Goal: Task Accomplishment & Management: Complete application form

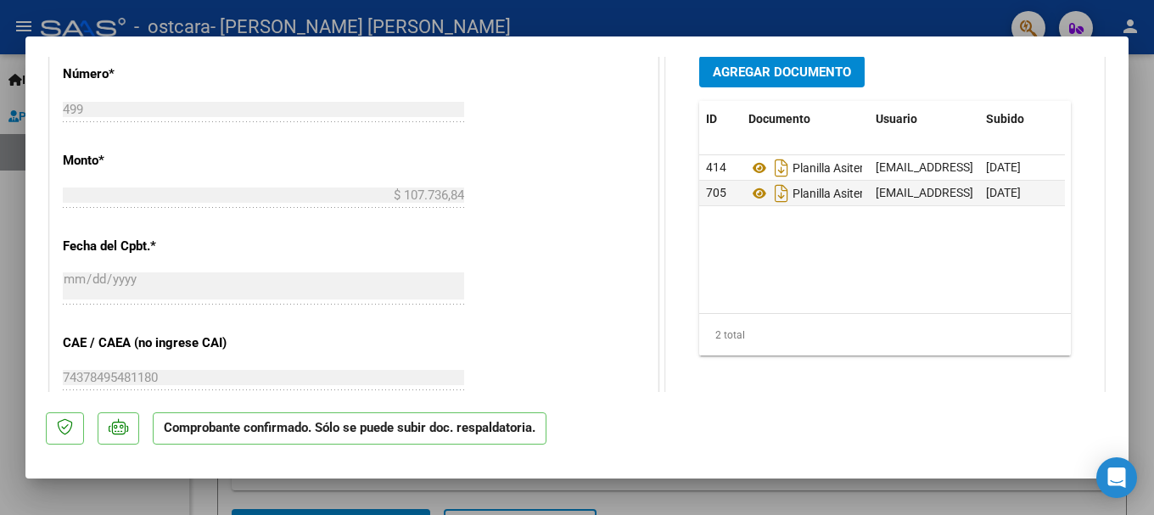
scroll to position [933, 0]
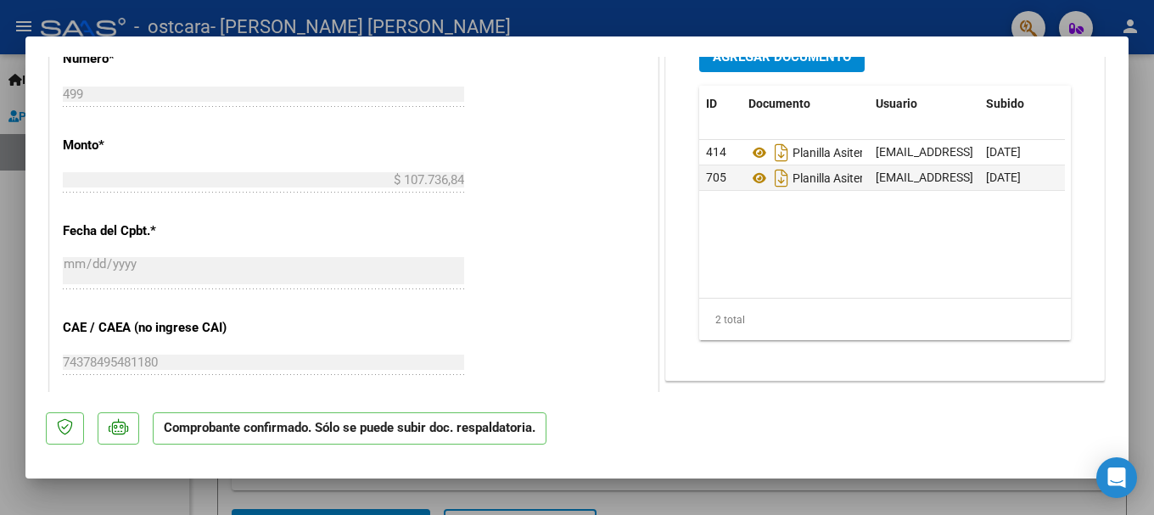
click at [863, 3] on div at bounding box center [577, 257] width 1154 height 515
type input "$ 0,00"
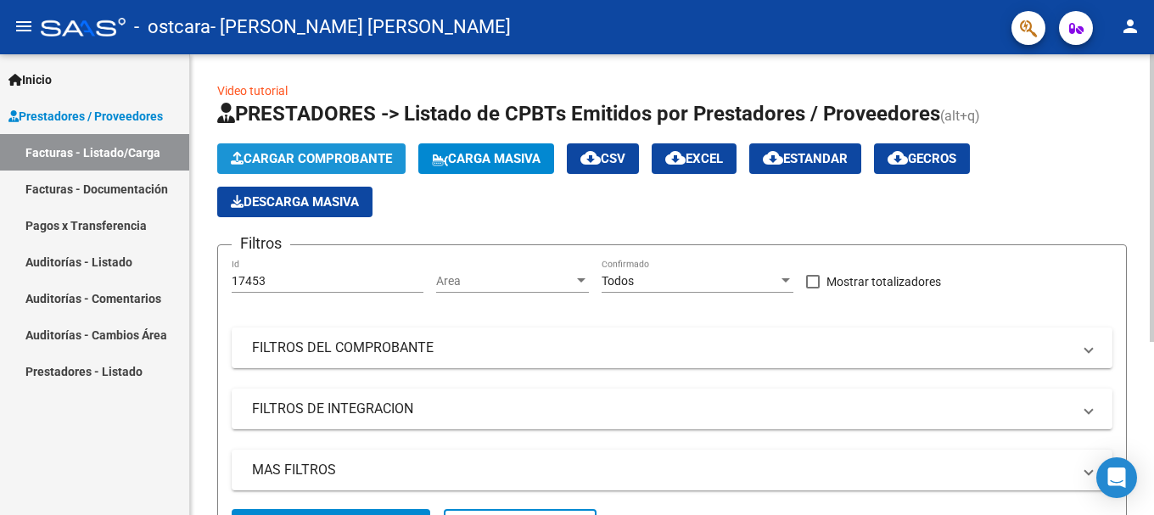
click at [321, 157] on span "Cargar Comprobante" at bounding box center [311, 158] width 161 height 15
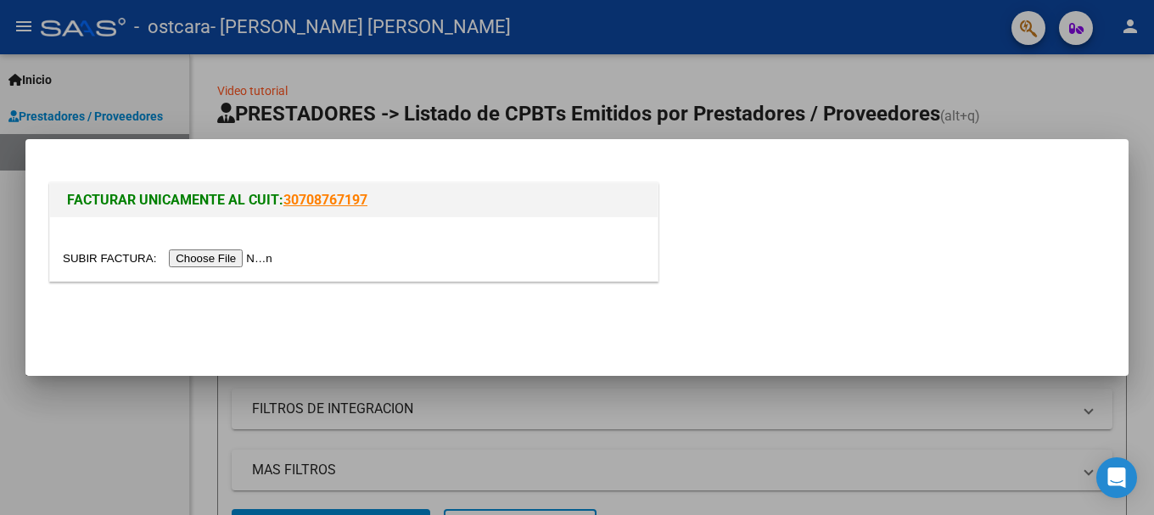
click at [257, 254] on input "file" at bounding box center [170, 258] width 215 height 18
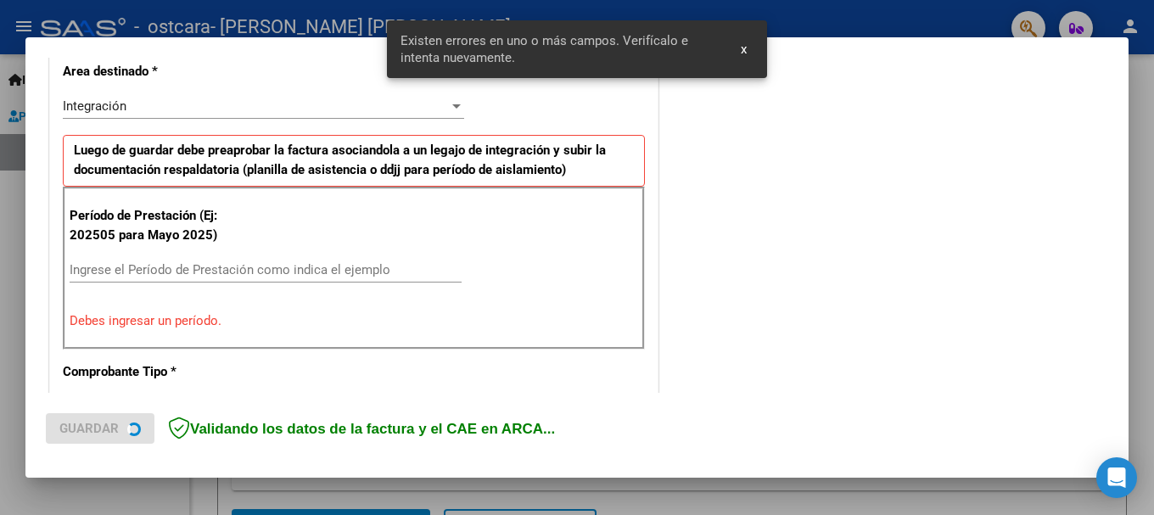
scroll to position [423, 0]
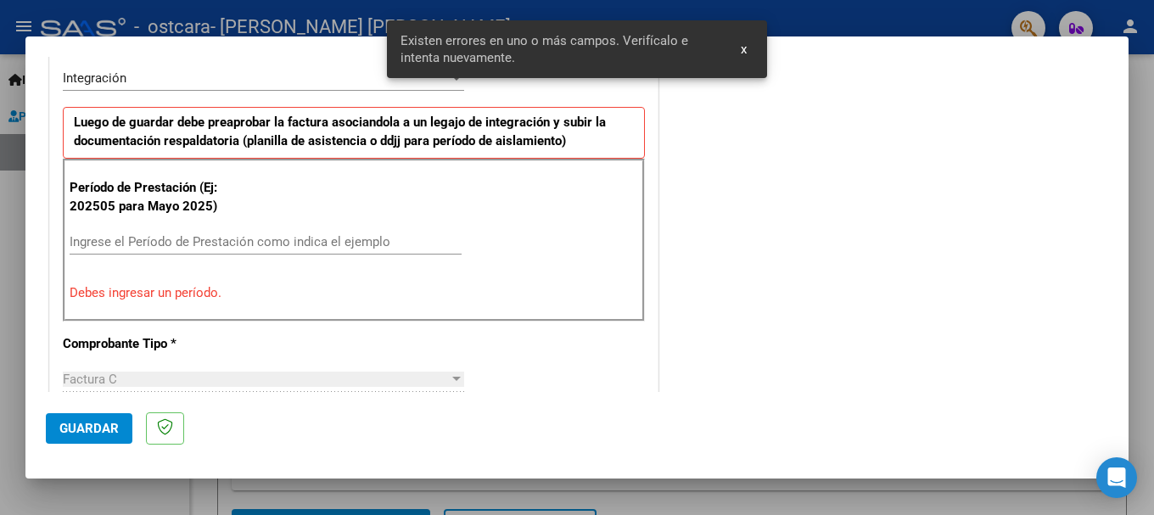
click at [229, 242] on input "Ingrese el Período de Prestación como indica el ejemplo" at bounding box center [266, 241] width 392 height 15
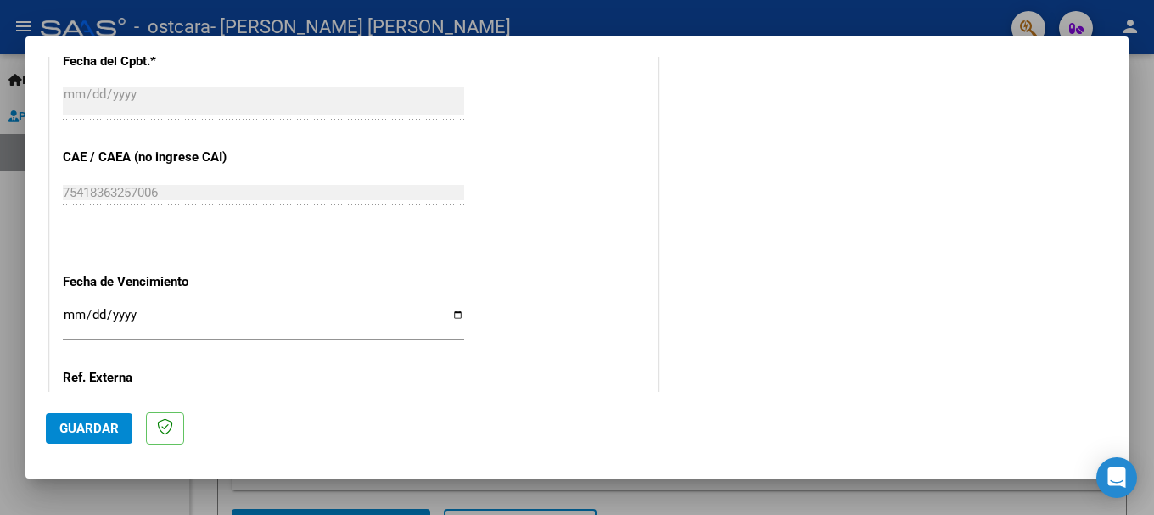
scroll to position [1017, 0]
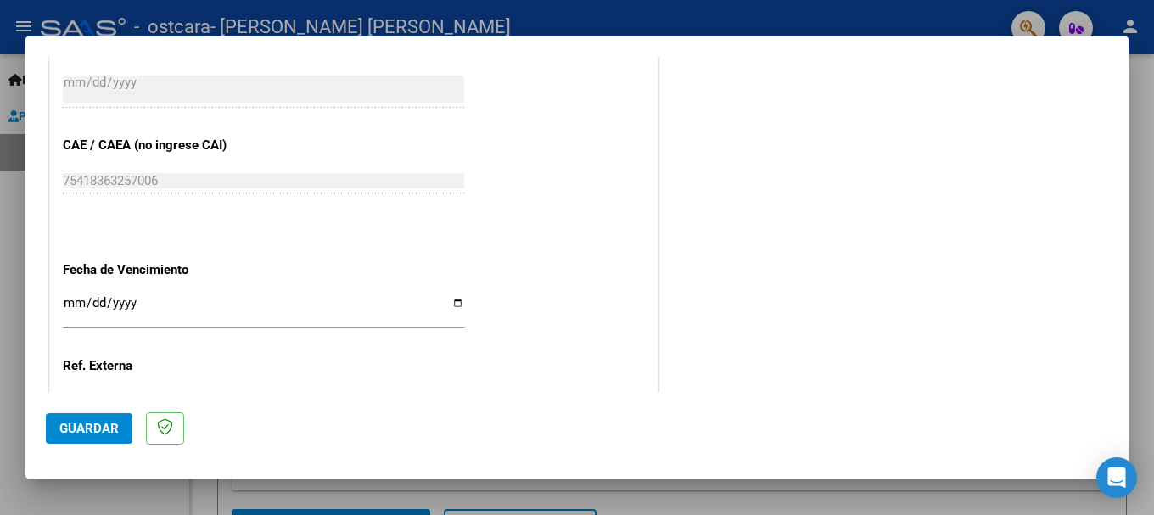
type input "202509"
click at [190, 310] on input "Ingresar la fecha" at bounding box center [263, 309] width 401 height 27
click at [450, 303] on input "Ingresar la fecha" at bounding box center [263, 309] width 401 height 27
type input "[DATE]"
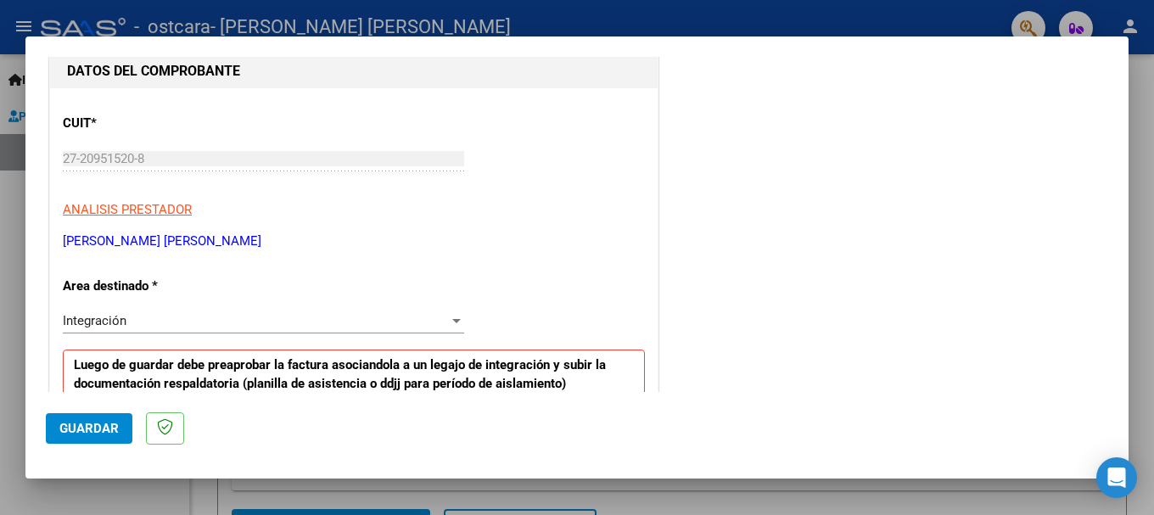
scroll to position [169, 0]
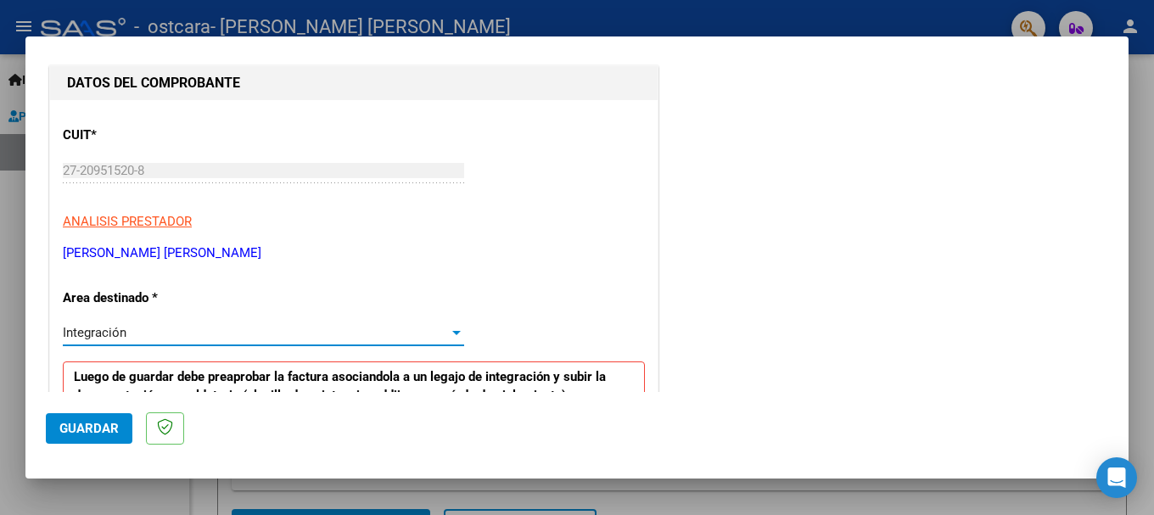
click at [450, 325] on div "Integración" at bounding box center [263, 332] width 401 height 15
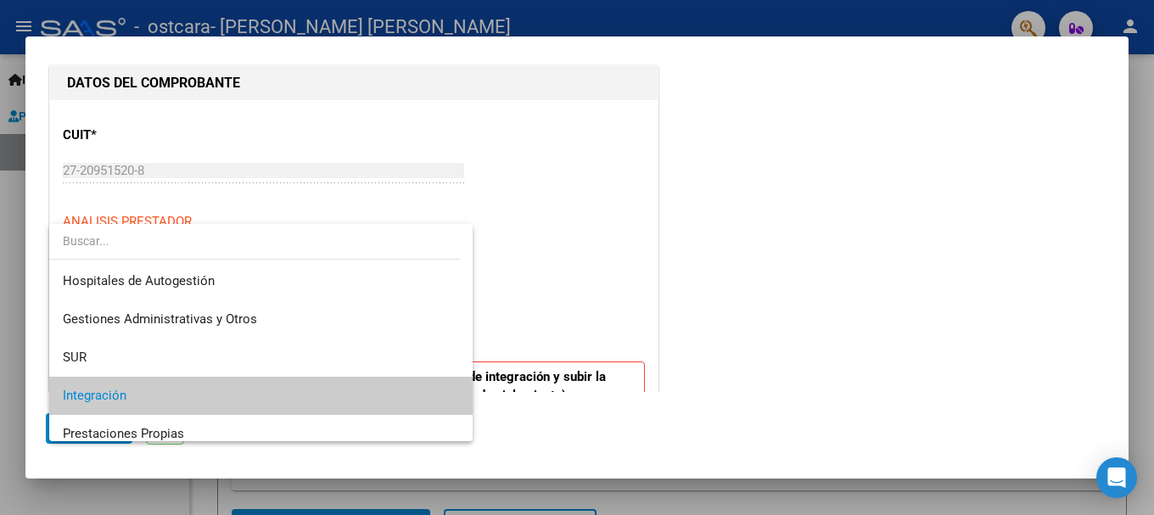
scroll to position [64, 0]
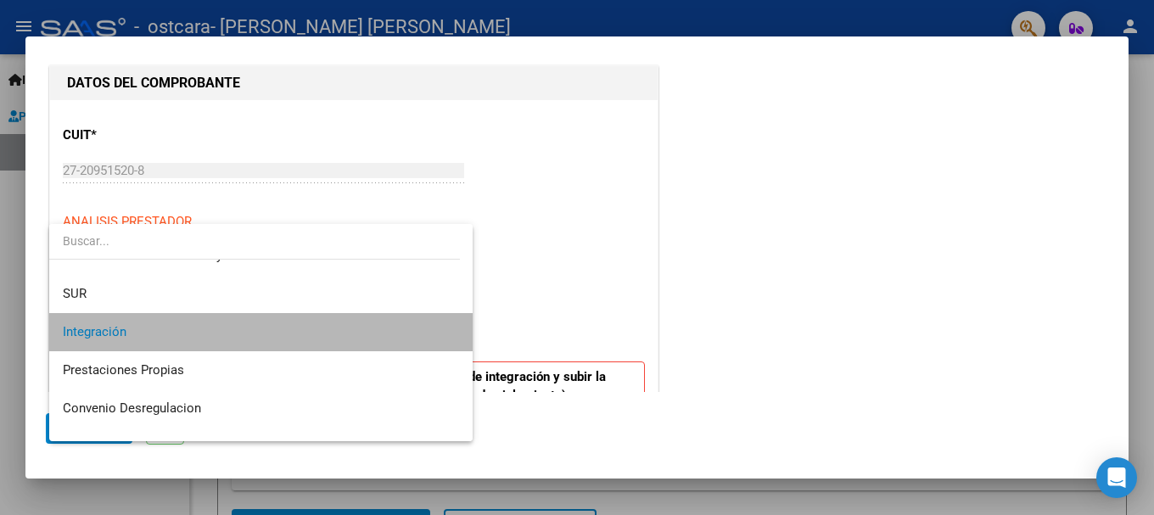
click at [450, 325] on mat-option "Integración" at bounding box center [260, 332] width 423 height 38
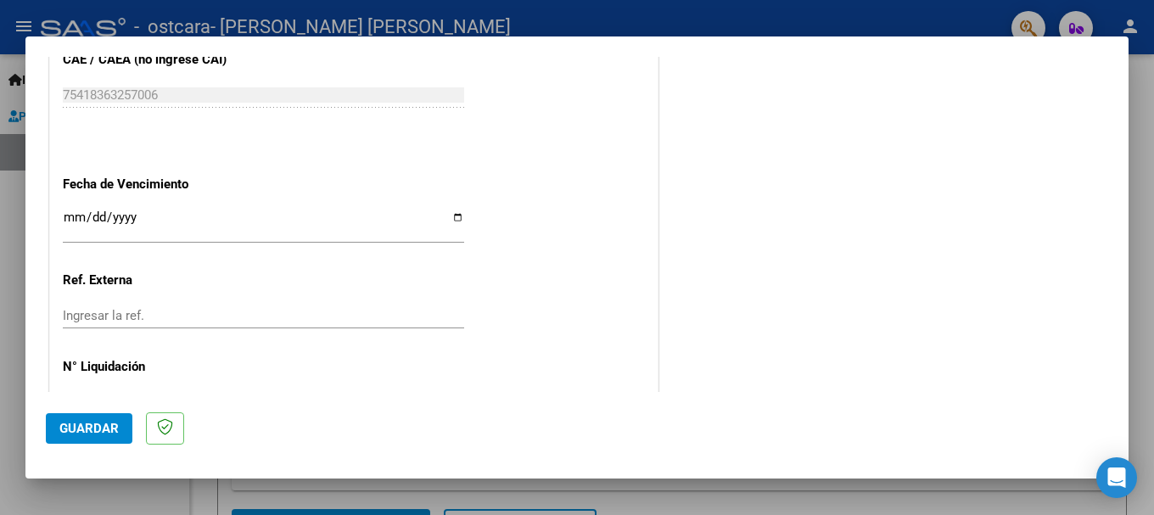
scroll to position [1158, 0]
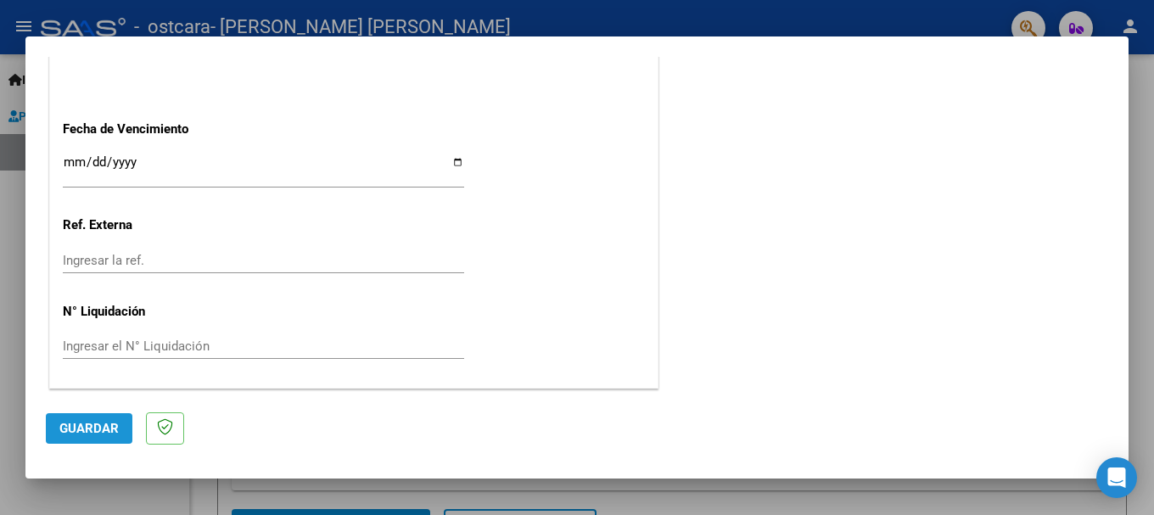
click at [102, 428] on span "Guardar" at bounding box center [88, 428] width 59 height 15
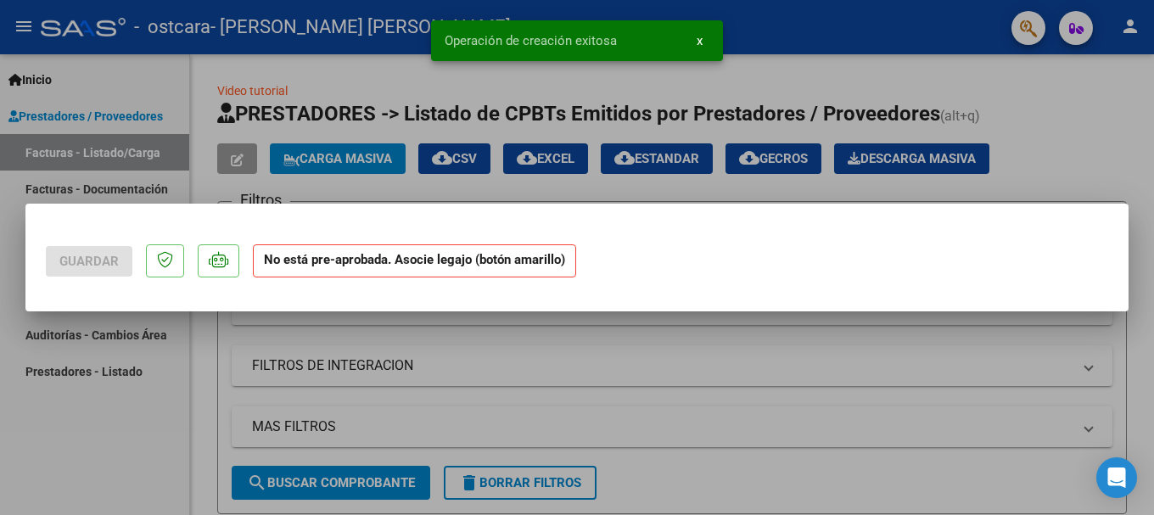
scroll to position [0, 0]
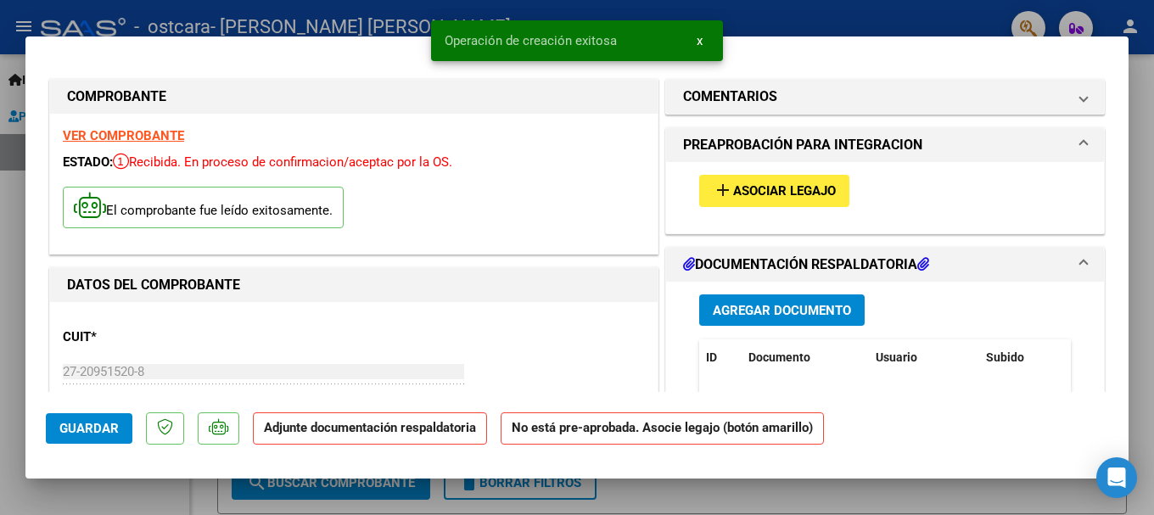
click at [728, 308] on span "Agregar Documento" at bounding box center [782, 310] width 138 height 15
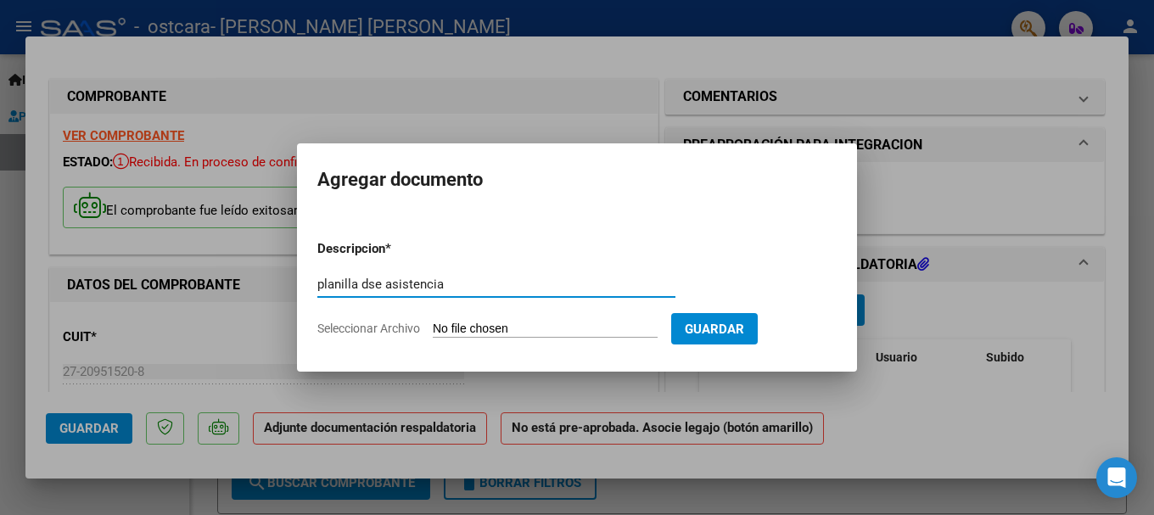
type input "planilla dse asistencia"
click at [379, 332] on span "Seleccionar Archivo" at bounding box center [368, 328] width 103 height 14
click at [433, 332] on input "Seleccionar Archivo" at bounding box center [545, 329] width 225 height 16
type input "C:\fakepath\[PERSON_NAME] asistencia septiembre.pdf"
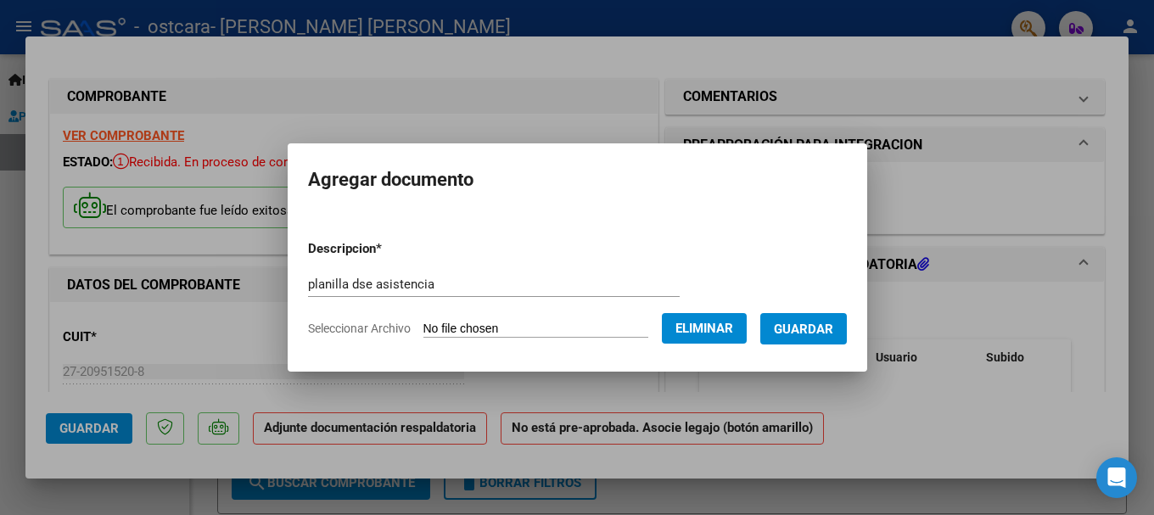
click at [807, 326] on span "Guardar" at bounding box center [803, 328] width 59 height 15
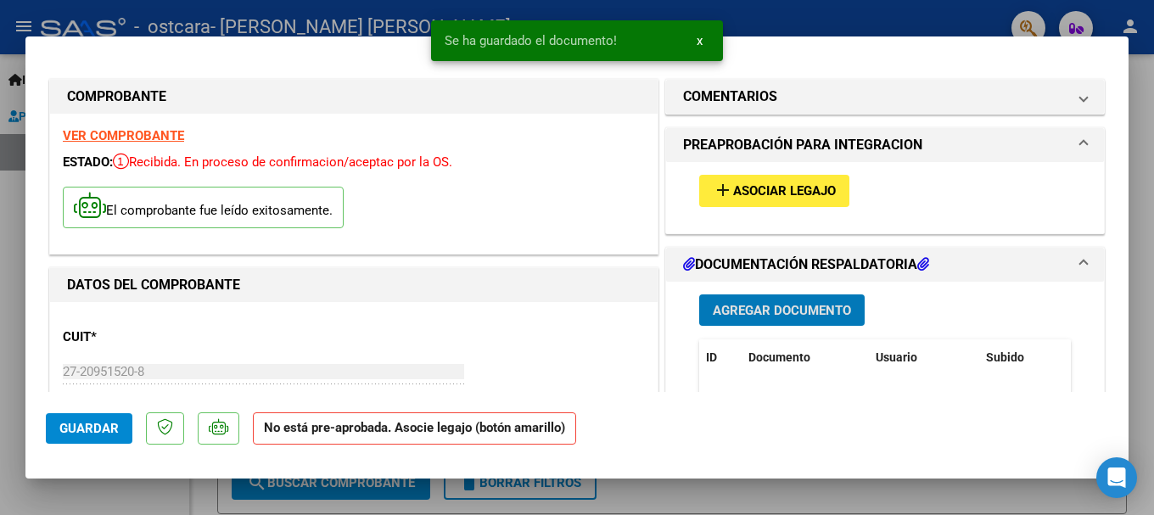
click at [766, 196] on span "Asociar Legajo" at bounding box center [784, 191] width 103 height 15
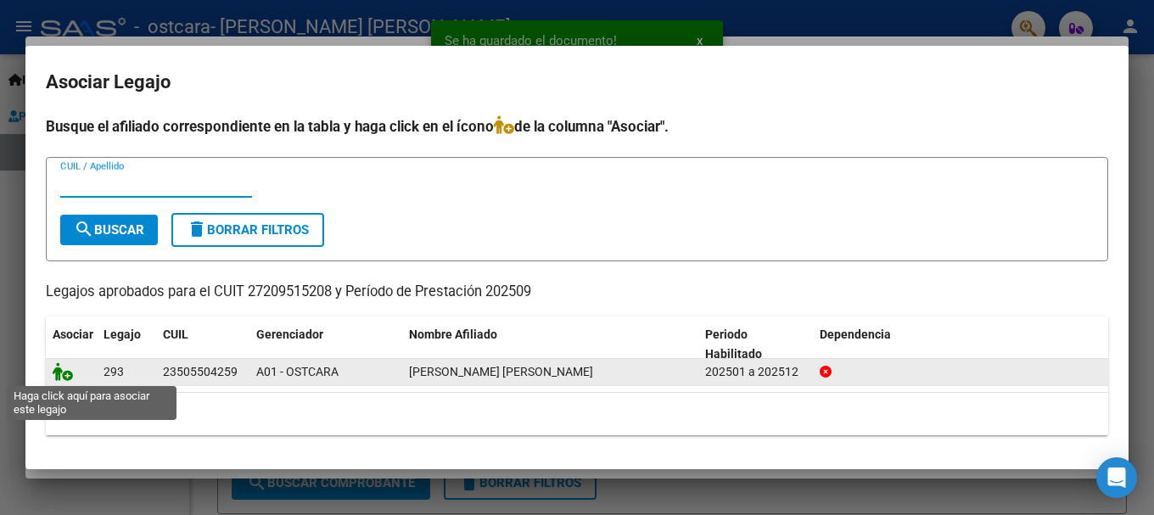
click at [72, 367] on icon at bounding box center [63, 371] width 20 height 19
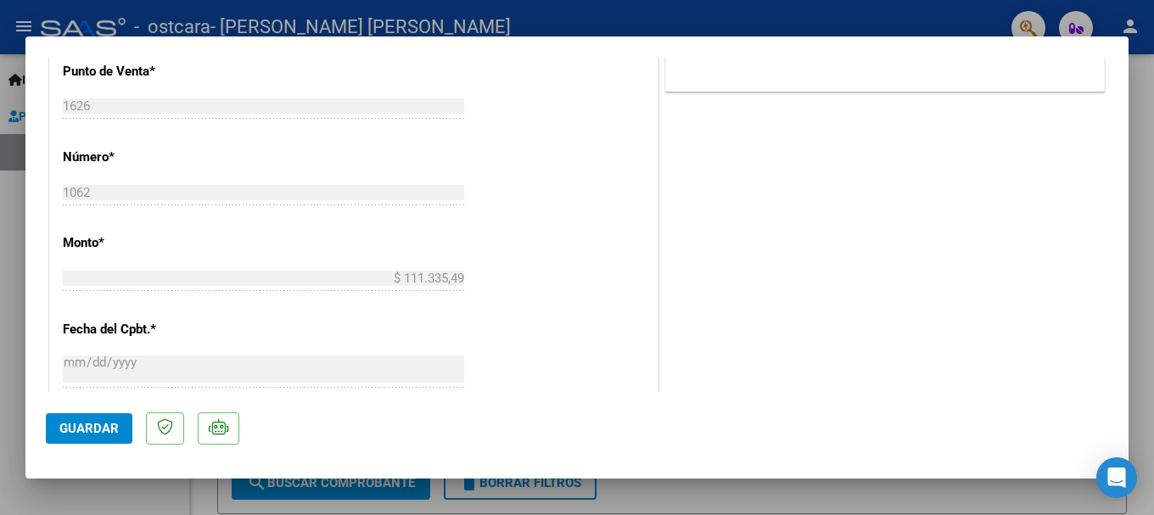
scroll to position [763, 0]
click at [80, 436] on button "Guardar" at bounding box center [89, 428] width 87 height 31
